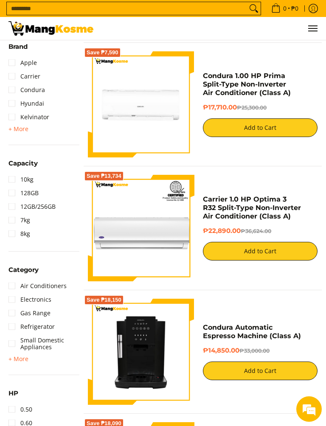
scroll to position [472, 0]
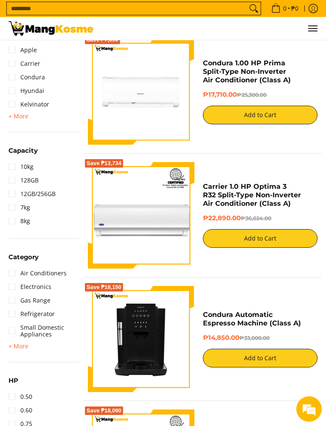
click at [31, 276] on link "Air Conditioners" at bounding box center [37, 274] width 58 height 14
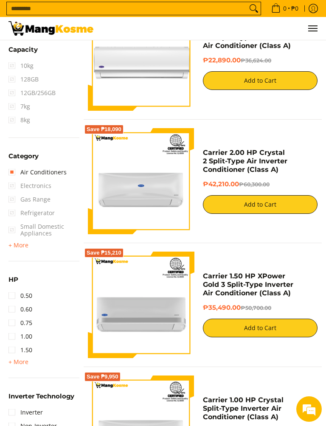
scroll to position [665, 0]
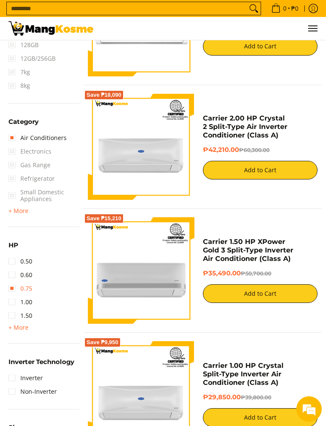
click at [23, 290] on link "0.75" at bounding box center [20, 289] width 24 height 14
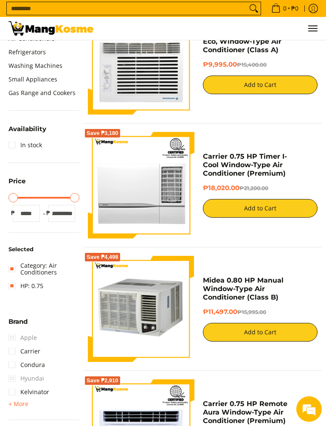
scroll to position [257, 0]
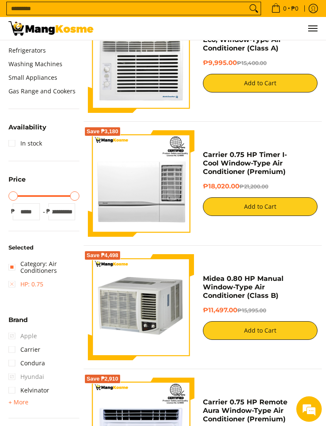
click at [23, 290] on link "HP: 0.75" at bounding box center [25, 285] width 35 height 14
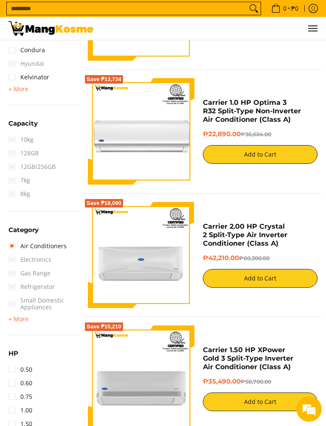
scroll to position [580, 0]
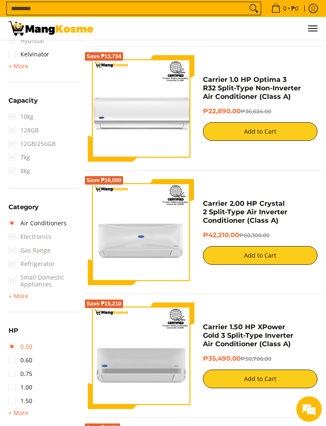
click at [19, 349] on link "0.50" at bounding box center [20, 347] width 24 height 14
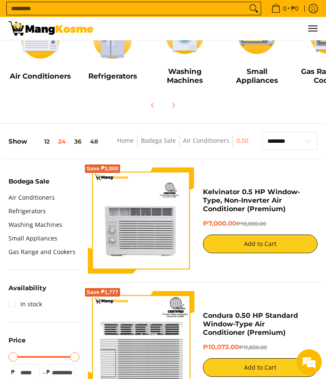
scroll to position [68, 0]
